Goal: Information Seeking & Learning: Compare options

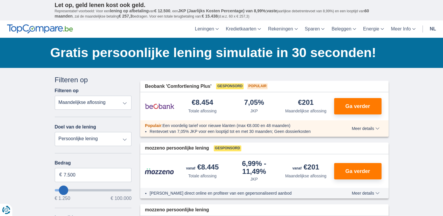
click at [125, 100] on select "Totale aflossing JKP Maandelijkse aflossing" at bounding box center [93, 103] width 77 height 14
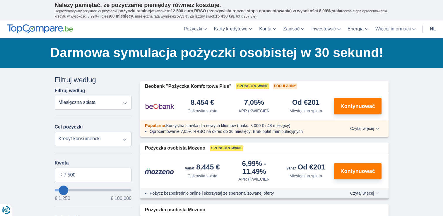
click at [119, 137] on select "Kredyt konsumencki Samochód Motocykl / rower Domek mobilny / przyczepa kempingo…" at bounding box center [93, 139] width 77 height 14
select select "moto"
click at [55, 132] on select "Kredyt konsumencki Samochód Motocykl / rower Domek mobilny / przyczepa kempingo…" at bounding box center [93, 139] width 77 height 14
type input "15.000"
type input "15250"
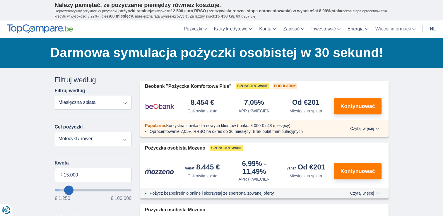
select select "60"
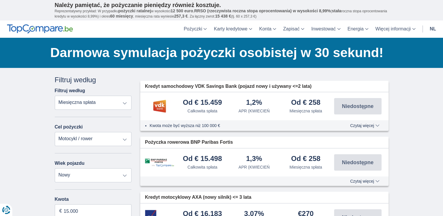
scroll to position [29, 0]
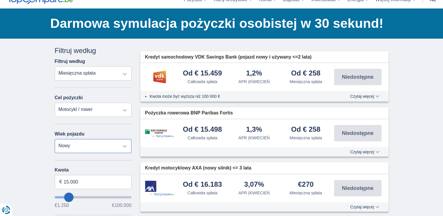
click at [125, 145] on select "Nowy 0-1 rok 1-2 lata 2-3 lata 3-4 lata 4-5 lat 5+ lat" at bounding box center [93, 146] width 77 height 14
click at [55, 139] on select "Nowy 0-1 rok 1-2 lata 2-3 lata 3-4 lata 4-5 lat 5+ lat" at bounding box center [93, 146] width 77 height 14
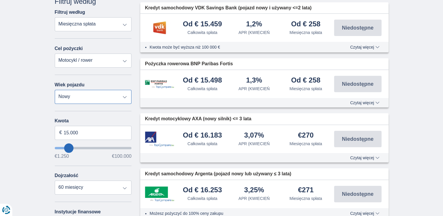
scroll to position [88, 0]
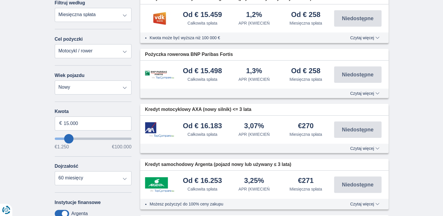
type input "12.250"
type input "12250"
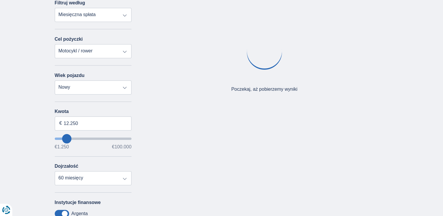
type input "11.250"
type input "10250"
type input "10.250"
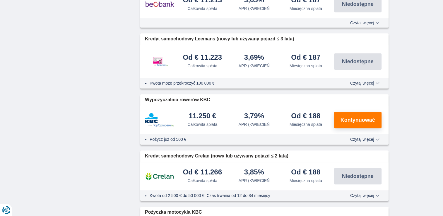
scroll to position [381, 0]
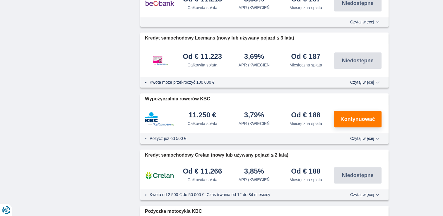
click at [358, 137] on span "Czytaj więcej" at bounding box center [365, 139] width 29 height 4
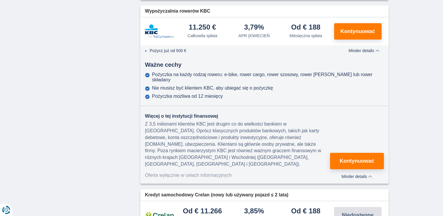
scroll to position [410, 0]
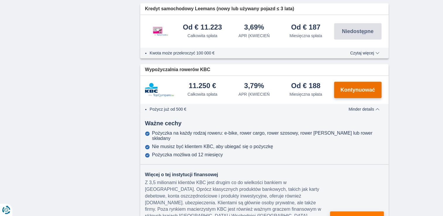
click at [349, 82] on button "Kontynuować" at bounding box center [357, 90] width 47 height 16
